Goal: Transaction & Acquisition: Purchase product/service

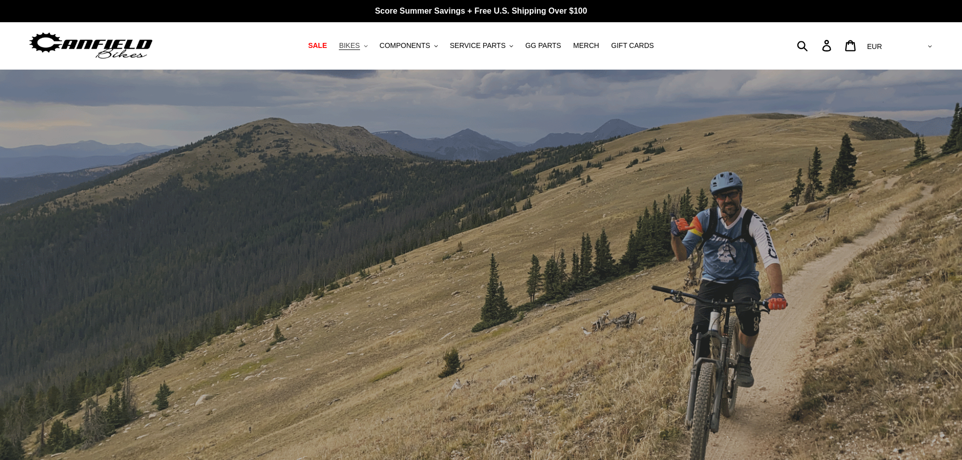
click at [360, 43] on span "BIKES" at bounding box center [349, 45] width 21 height 9
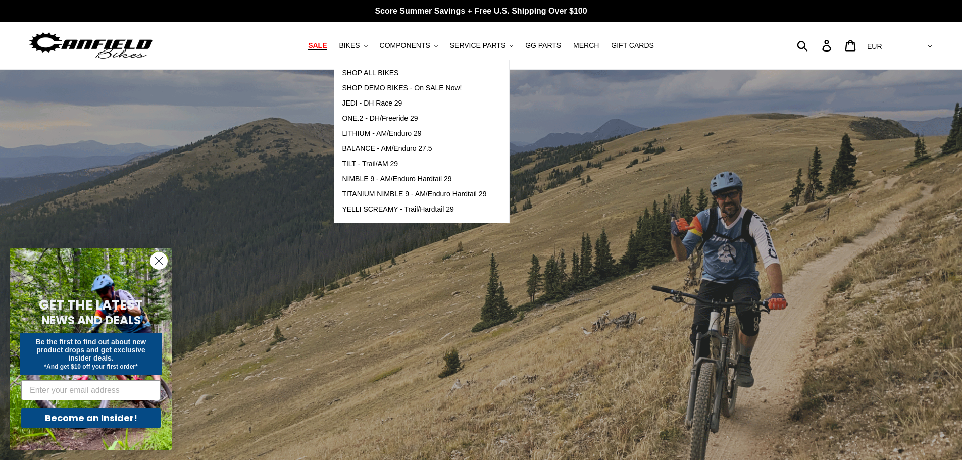
click at [327, 46] on span "SALE" at bounding box center [317, 45] width 19 height 9
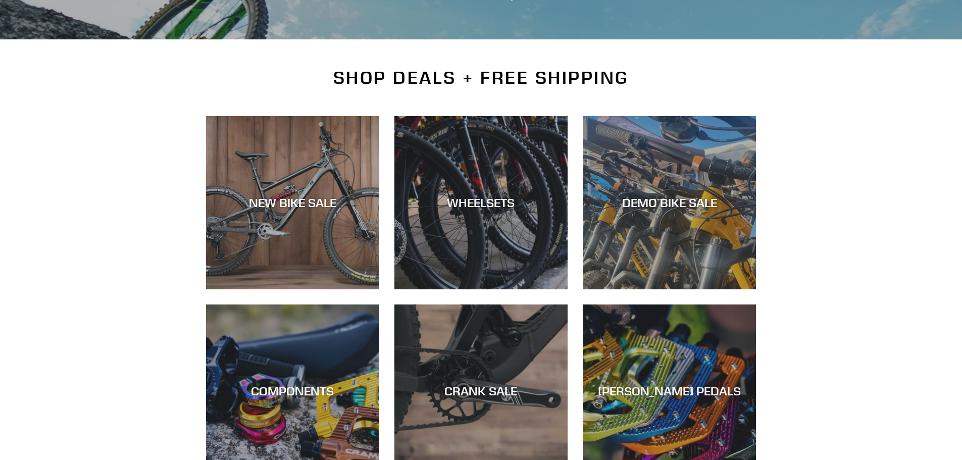
scroll to position [202, 0]
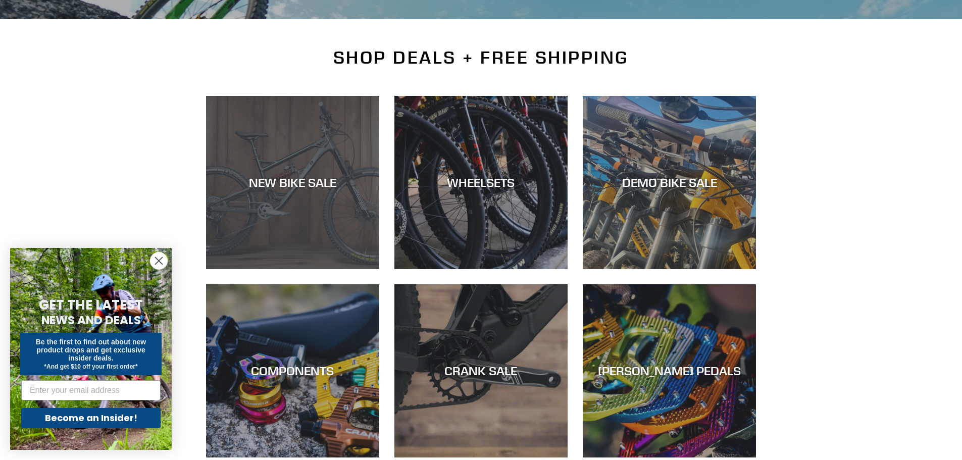
click at [319, 269] on div "NEW BIKE SALE" at bounding box center [292, 269] width 173 height 0
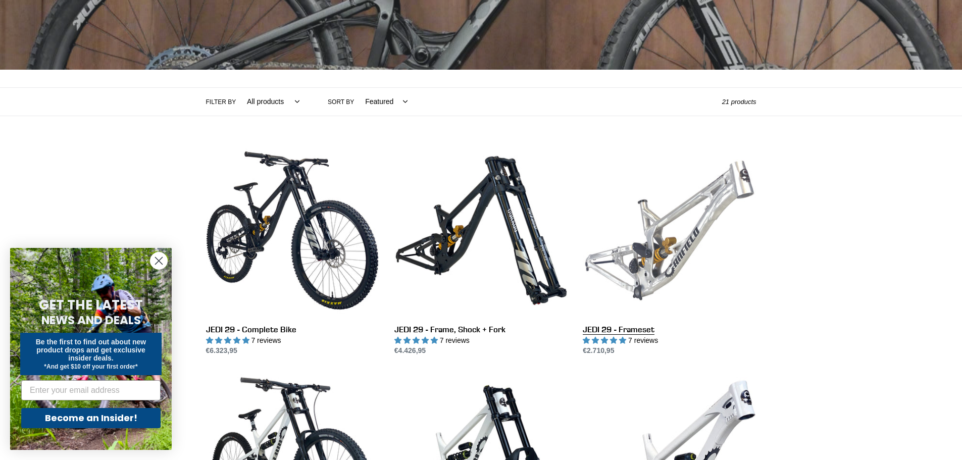
scroll to position [253, 0]
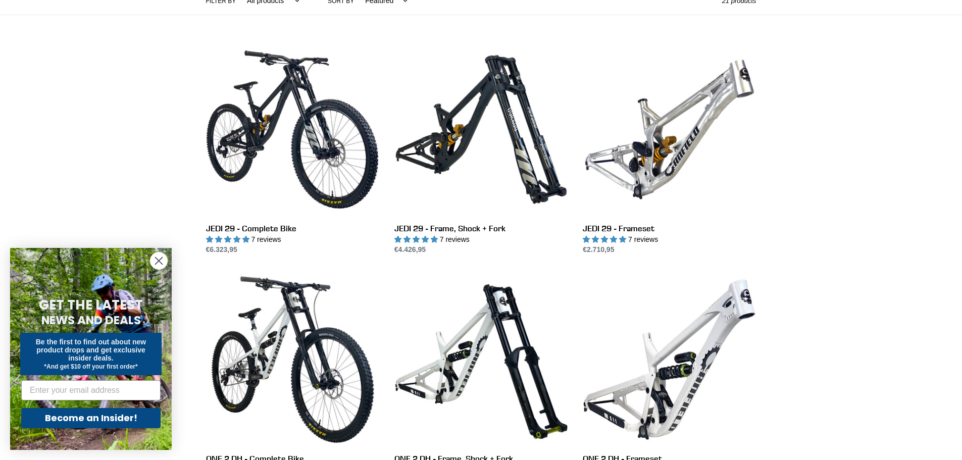
click at [155, 259] on circle "Close dialog" at bounding box center [159, 261] width 17 height 17
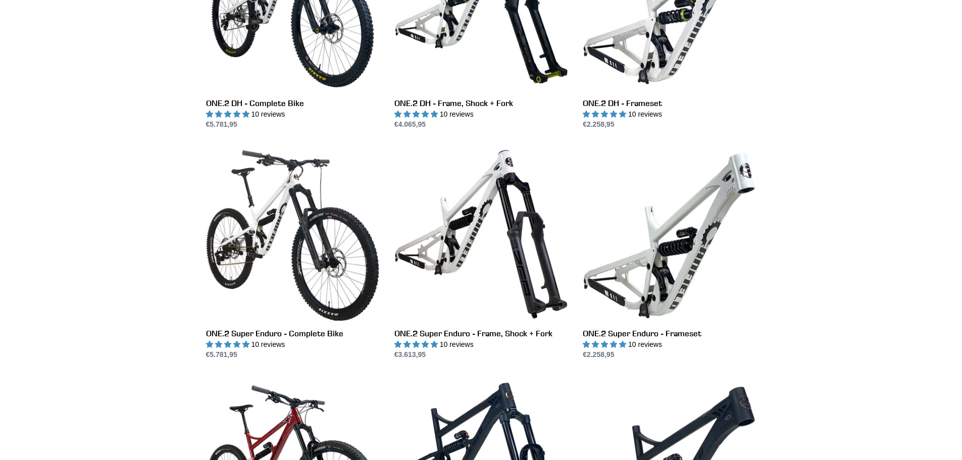
scroll to position [606, 0]
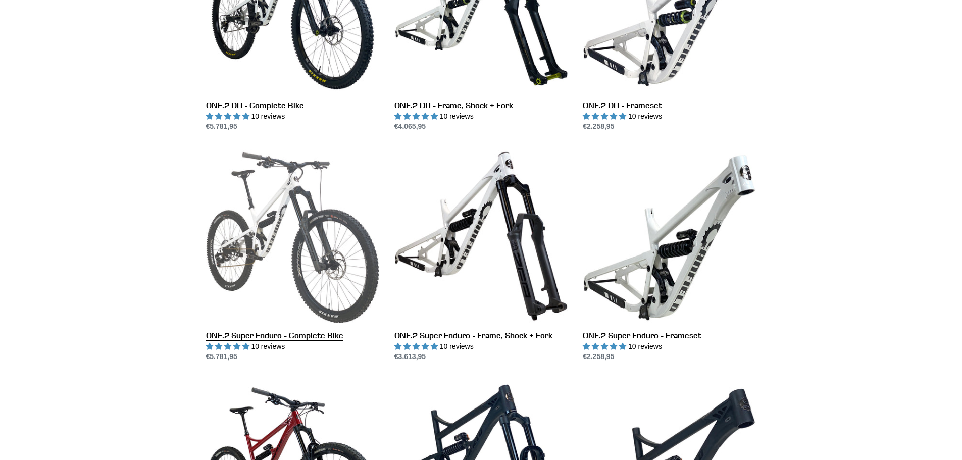
click at [310, 231] on link "ONE.2 Super Enduro - Complete Bike" at bounding box center [292, 256] width 173 height 213
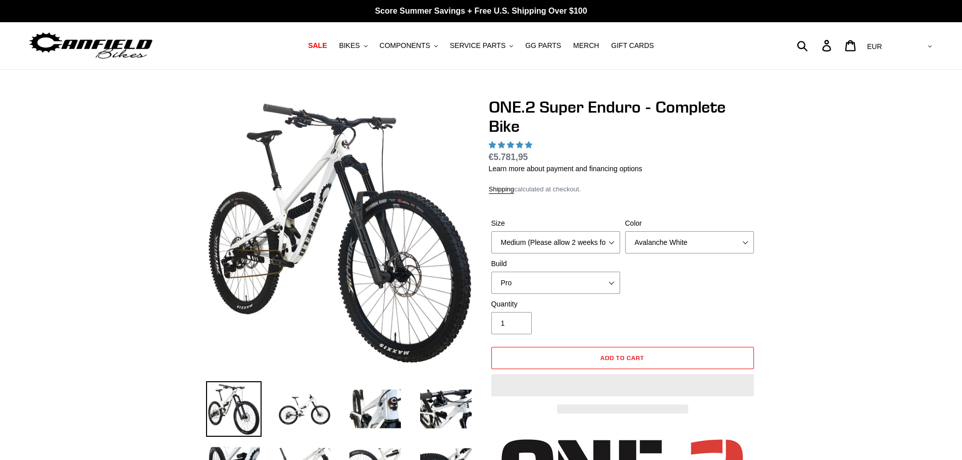
select select "highest-rating"
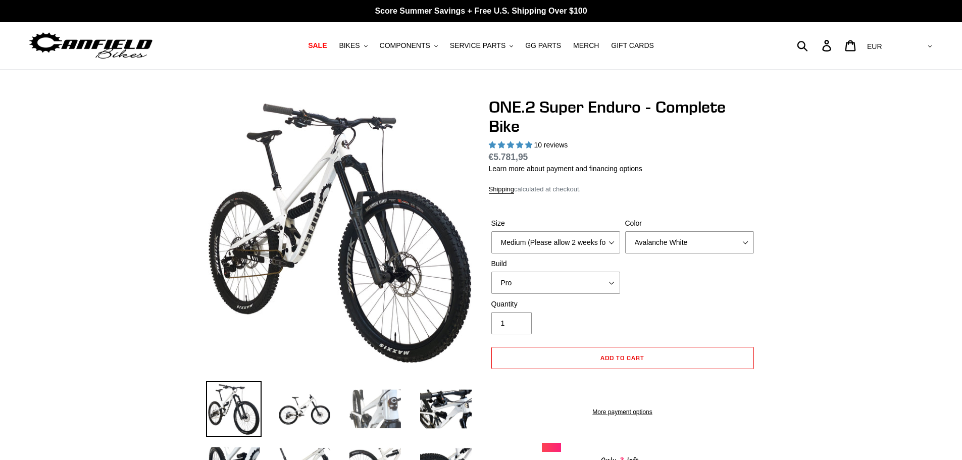
click at [379, 406] on img at bounding box center [376, 409] width 56 height 56
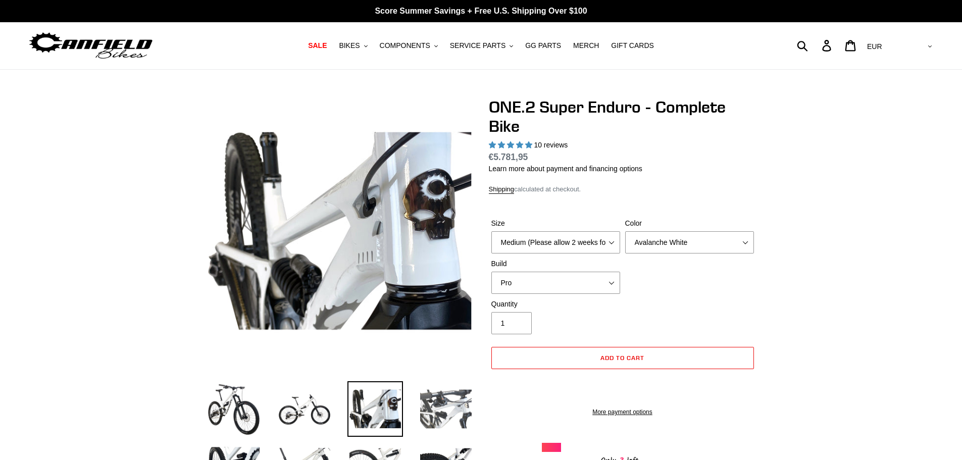
click at [440, 405] on img at bounding box center [446, 409] width 56 height 56
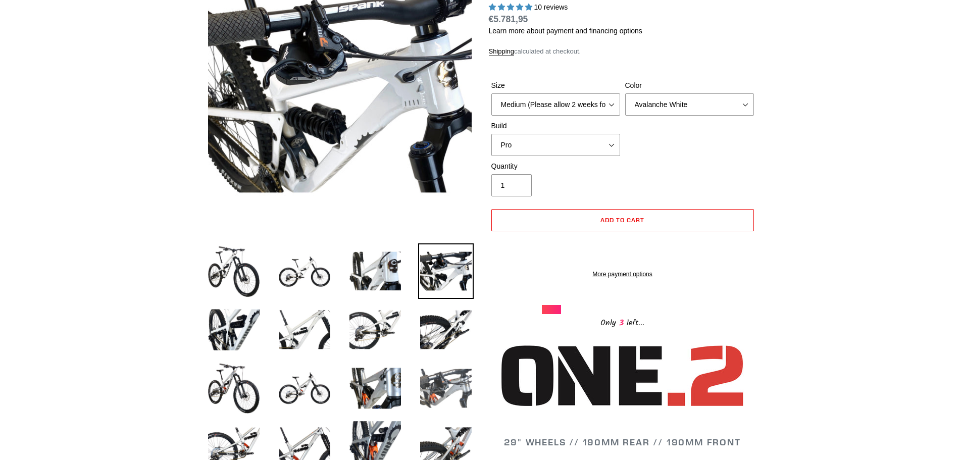
scroll to position [152, 0]
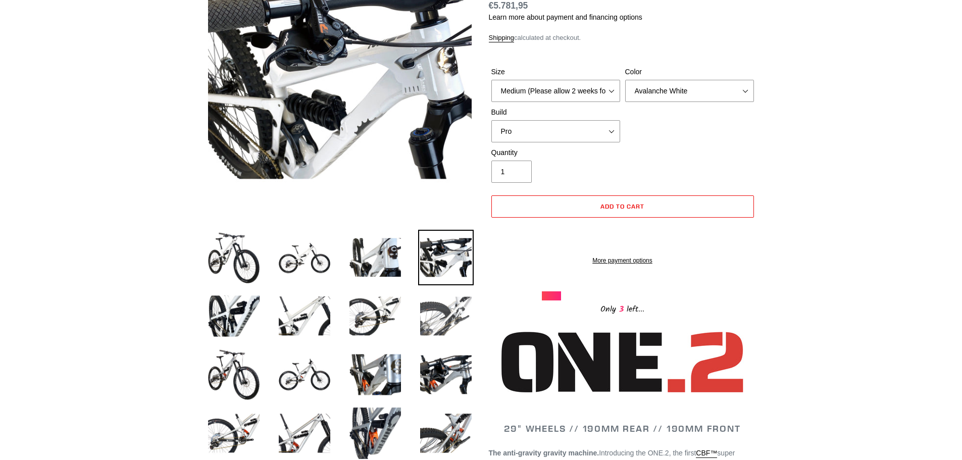
click at [442, 311] on img at bounding box center [446, 316] width 56 height 56
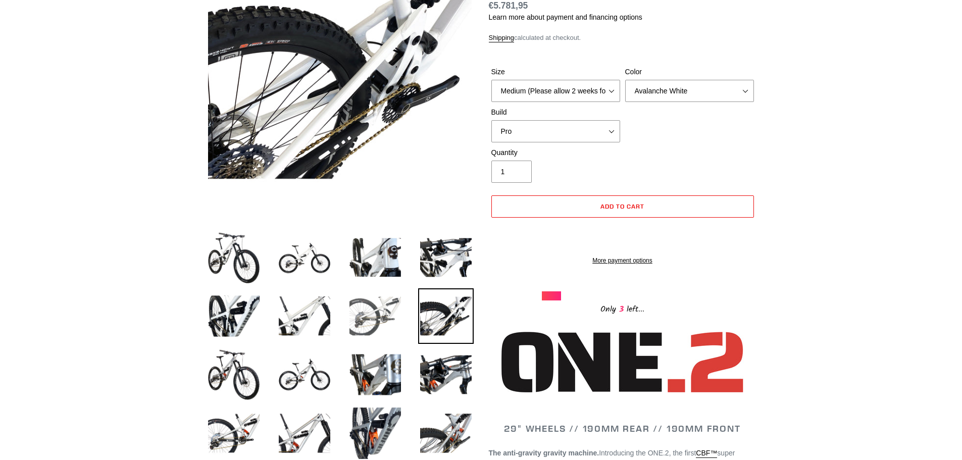
click at [380, 300] on img at bounding box center [376, 316] width 56 height 56
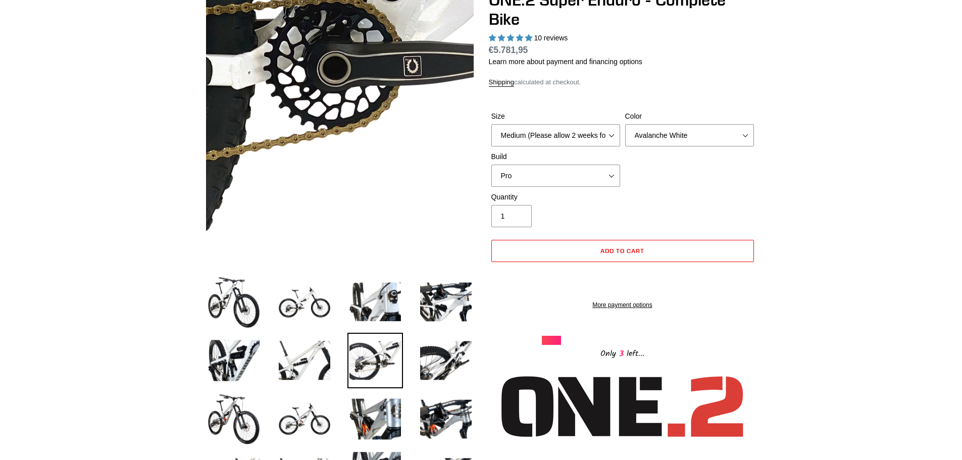
scroll to position [253, 0]
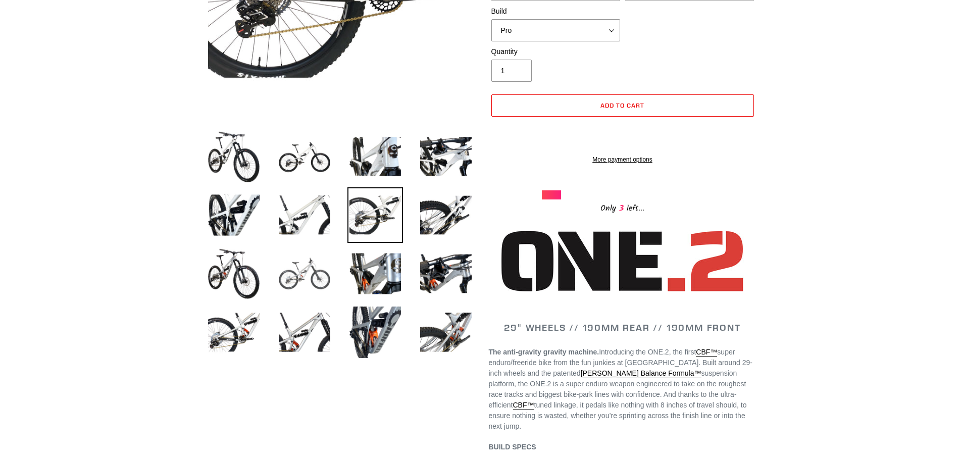
click at [306, 269] on img at bounding box center [305, 274] width 56 height 56
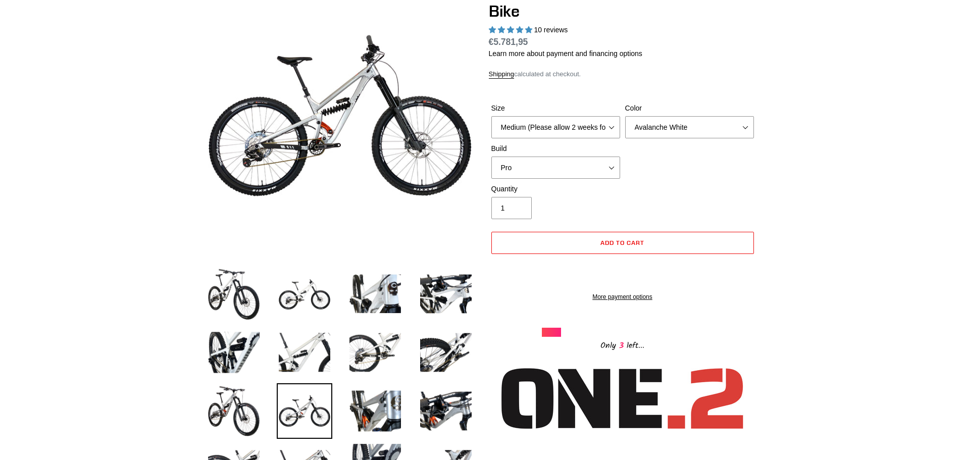
scroll to position [0, 0]
